Goal: Task Accomplishment & Management: Use online tool/utility

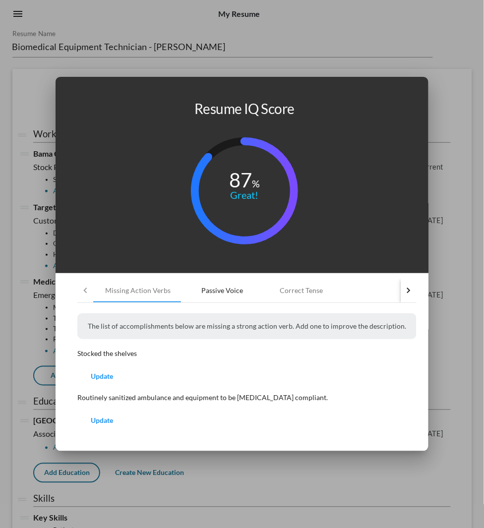
click at [243, 286] on div "Passive Voice" at bounding box center [222, 291] width 42 height 10
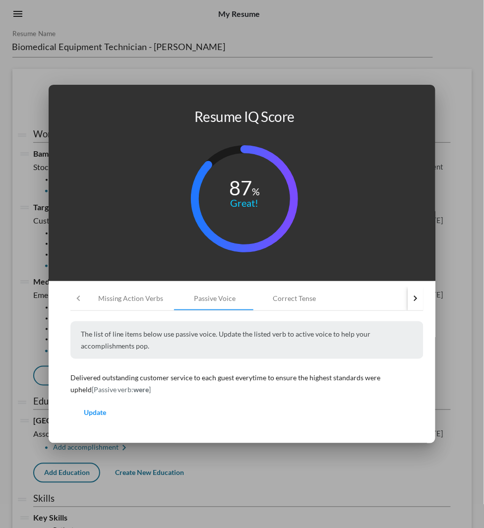
click at [28, 208] on div at bounding box center [242, 264] width 484 height 528
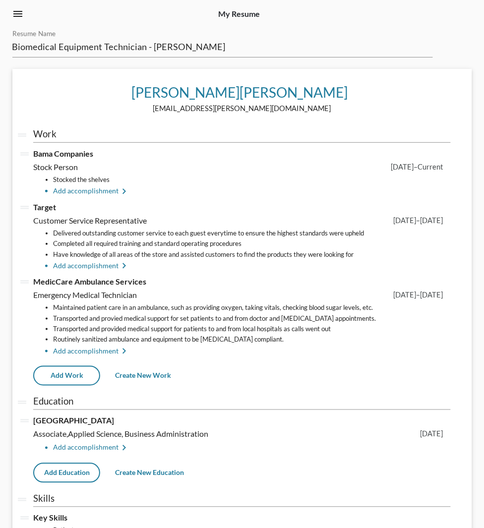
click at [45, 169] on span "Cover Letters keyboard_arrow_right" at bounding box center [47, 163] width 50 height 9
click at [47, 192] on span "1 Paragraphs" at bounding box center [44, 187] width 49 height 8
